Goal: Navigation & Orientation: Understand site structure

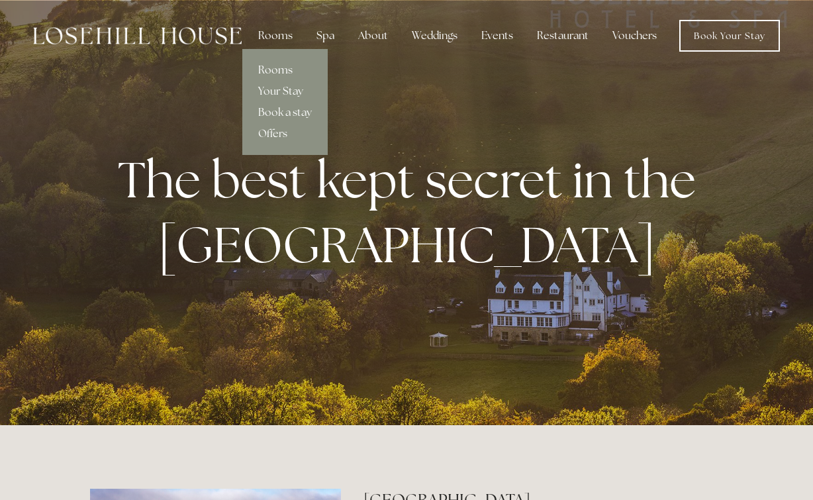
click at [278, 69] on link "Rooms" at bounding box center [284, 70] width 85 height 21
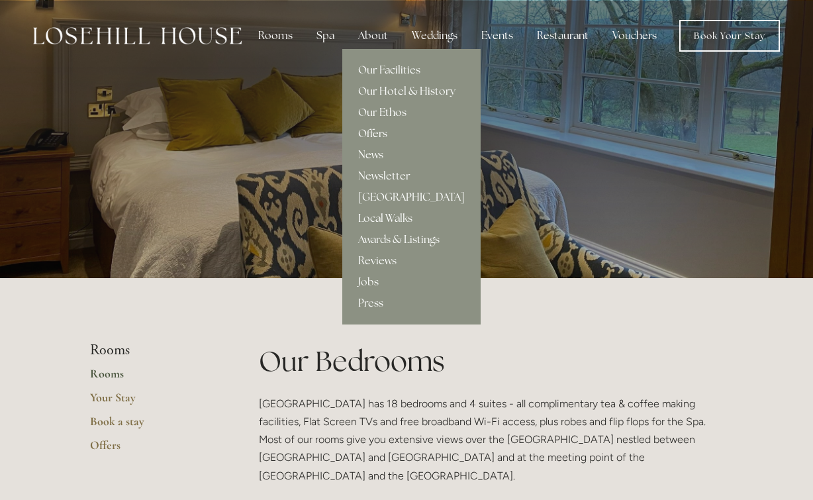
click at [378, 134] on link "Offers" at bounding box center [411, 133] width 138 height 21
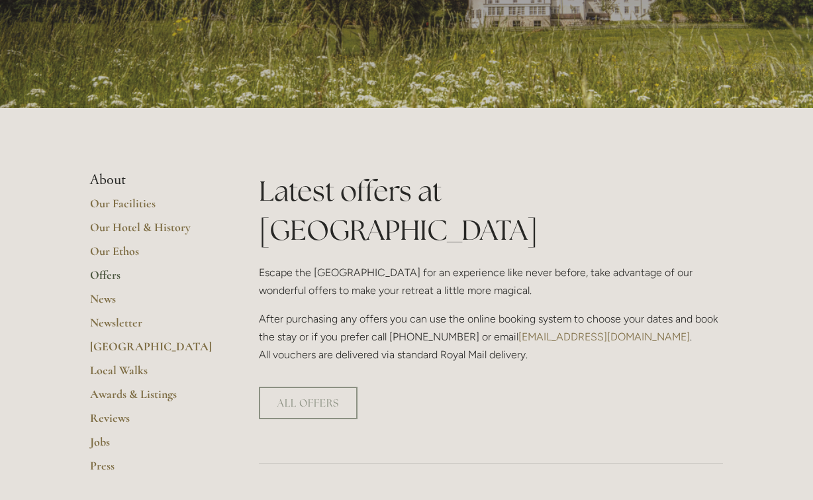
scroll to position [175, 0]
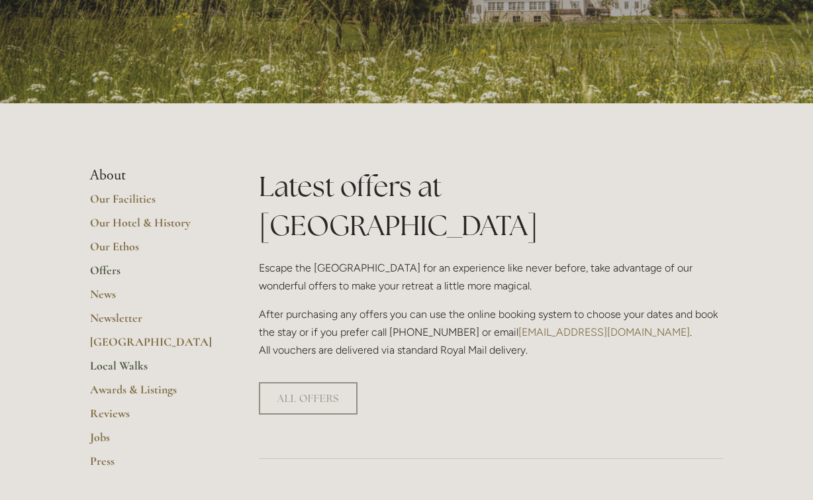
click at [134, 362] on link "Local Walks" at bounding box center [153, 370] width 127 height 24
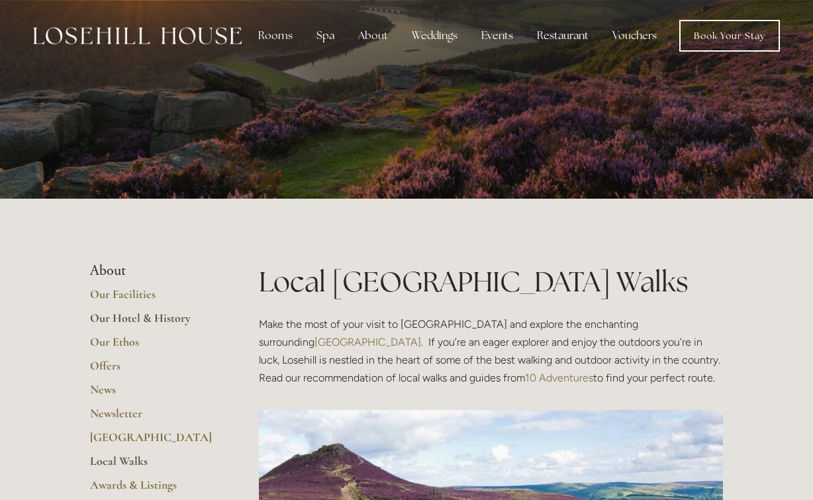
click at [129, 319] on link "Our Hotel & History" at bounding box center [153, 323] width 127 height 24
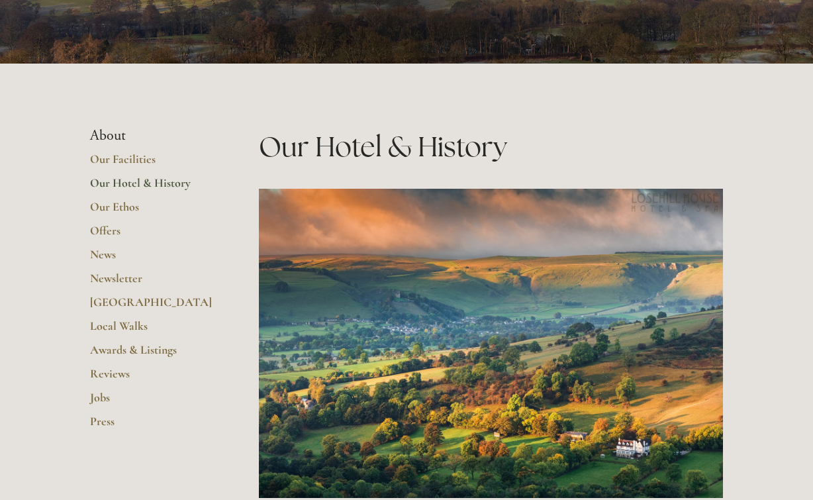
scroll to position [214, 0]
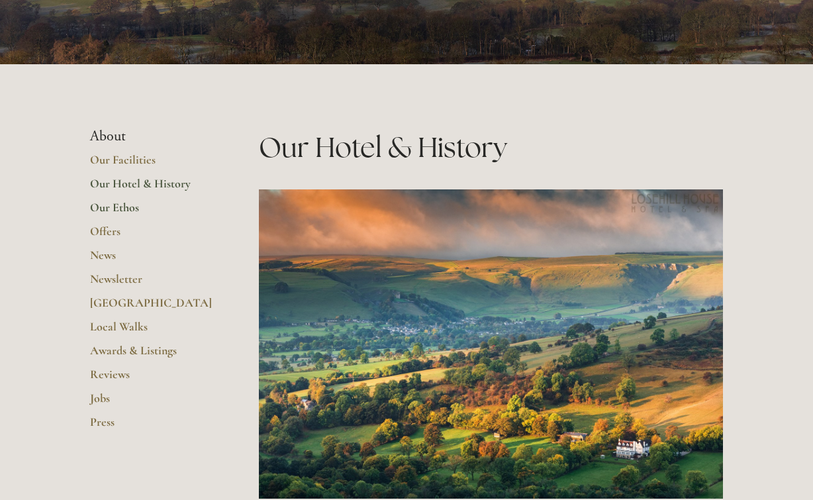
click at [130, 208] on link "Our Ethos" at bounding box center [153, 212] width 127 height 24
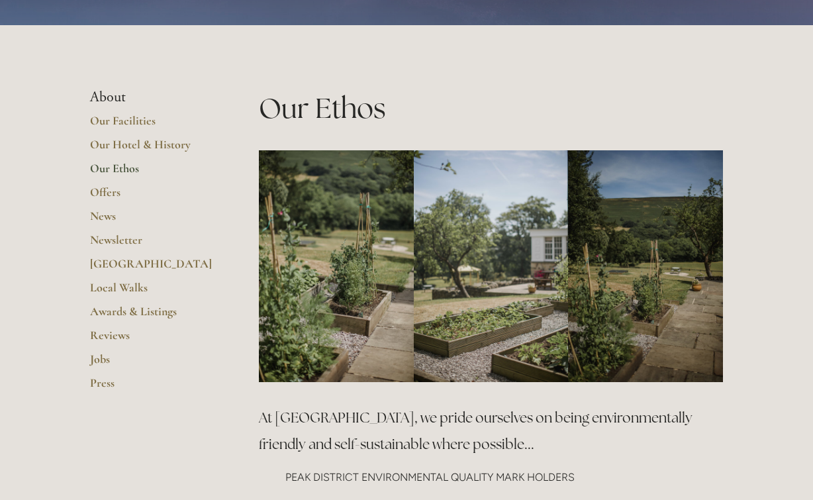
scroll to position [172, 0]
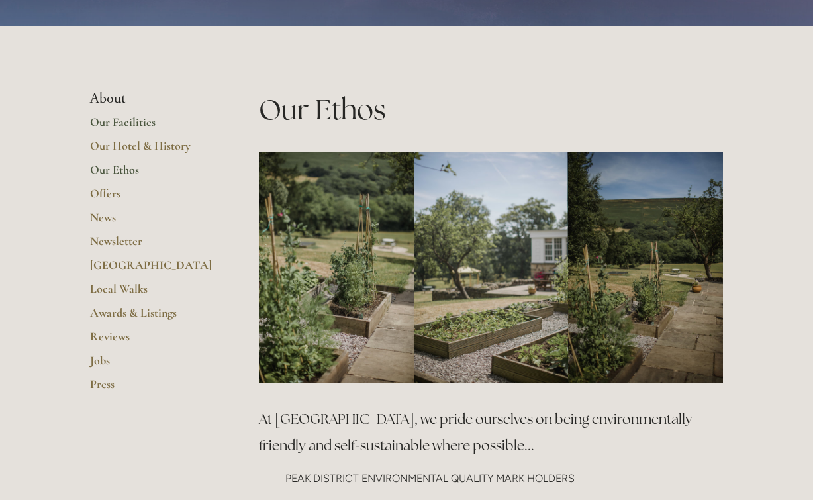
click at [121, 125] on link "Our Facilities" at bounding box center [153, 127] width 127 height 24
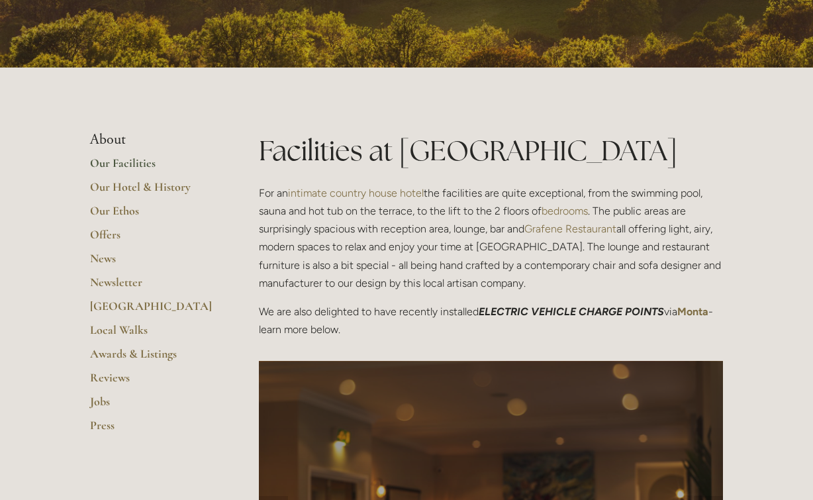
scroll to position [212, 0]
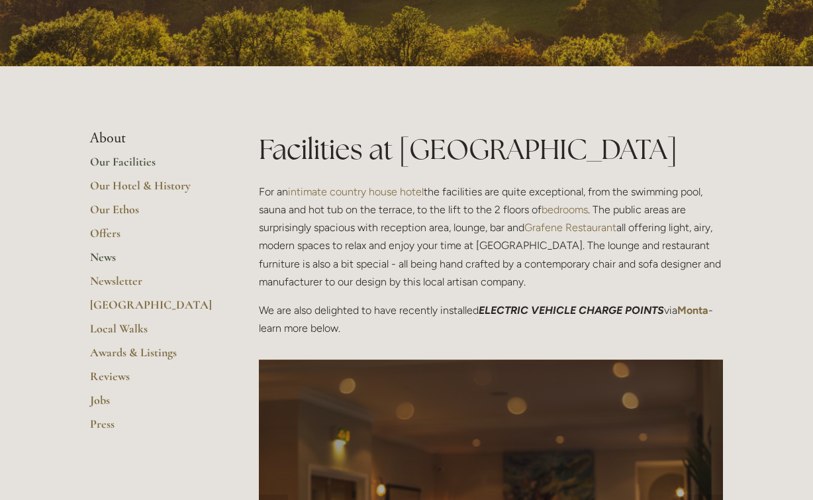
click at [97, 256] on link "News" at bounding box center [153, 262] width 127 height 24
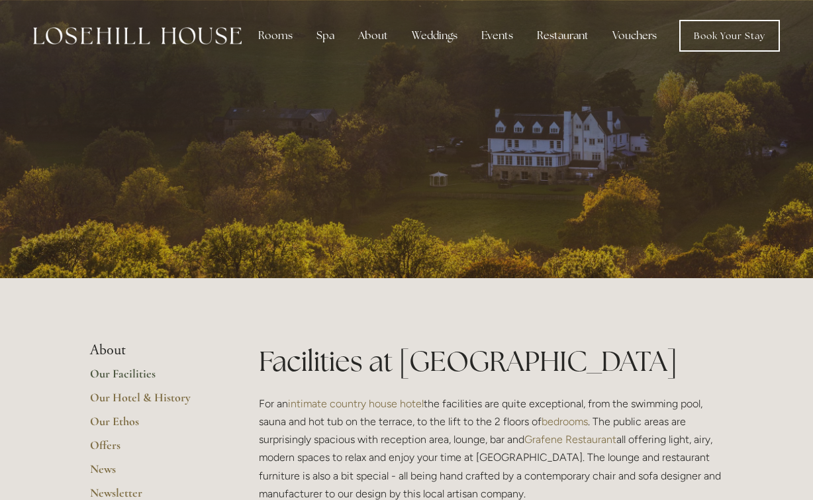
scroll to position [0, 0]
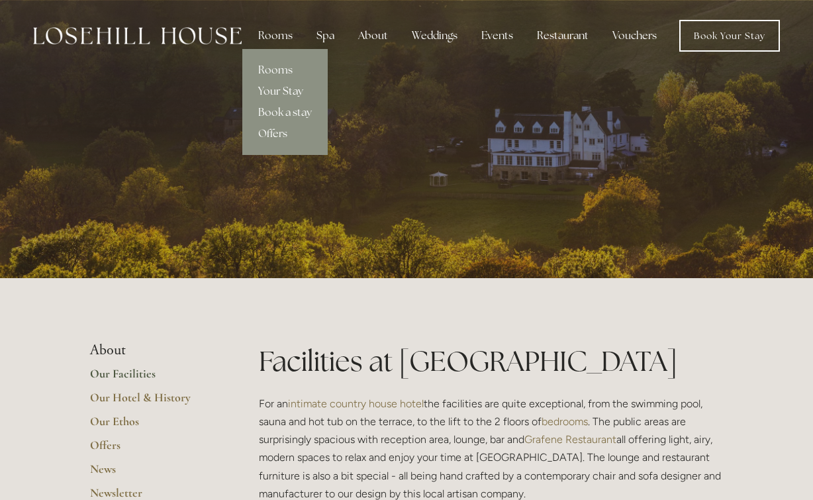
click at [289, 94] on link "Your Stay" at bounding box center [284, 91] width 85 height 21
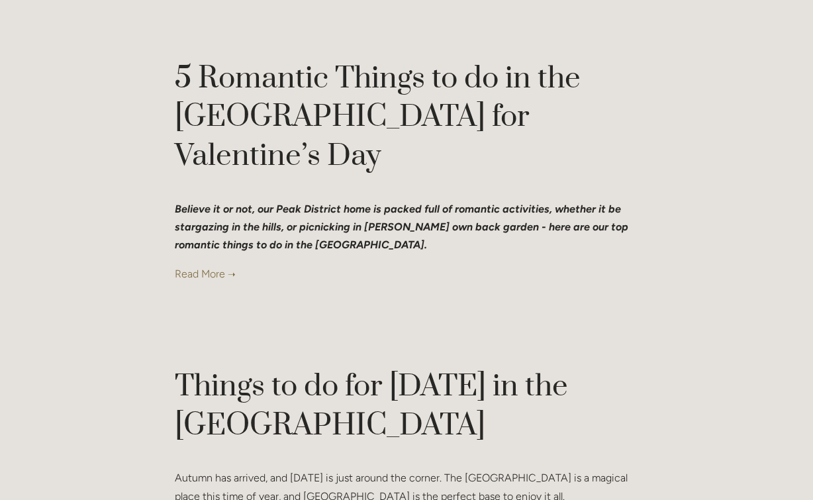
scroll to position [806, 0]
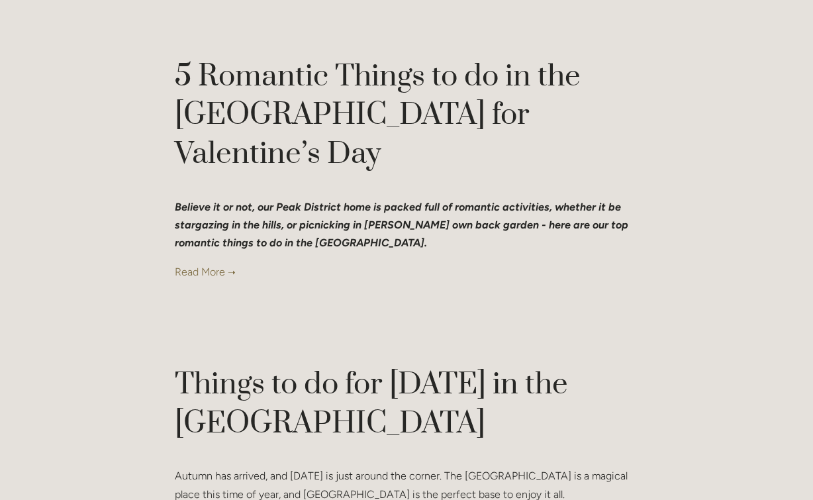
click at [214, 263] on link at bounding box center [407, 272] width 464 height 18
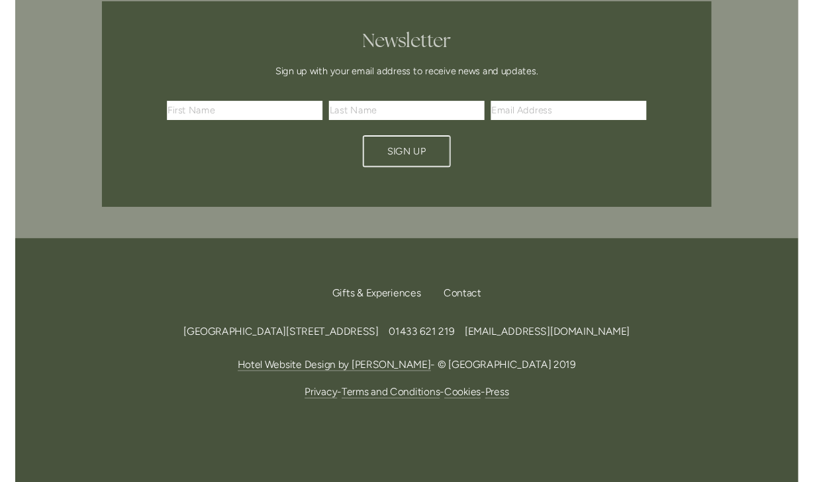
scroll to position [1520, 0]
